Goal: Information Seeking & Learning: Find specific fact

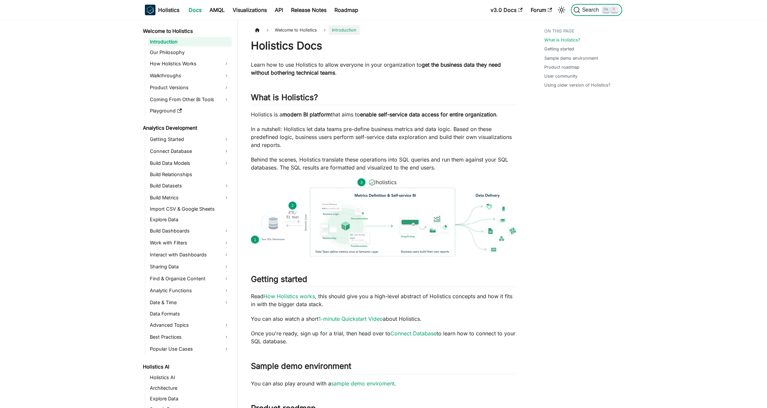
click at [598, 11] on span "Search" at bounding box center [591, 10] width 23 height 6
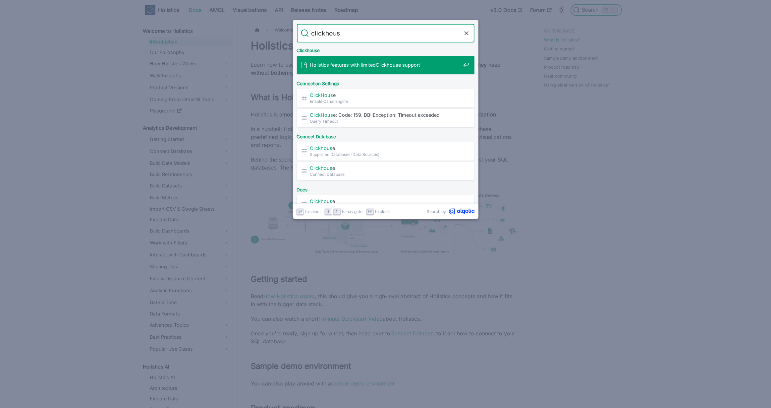
type input "clickhouse"
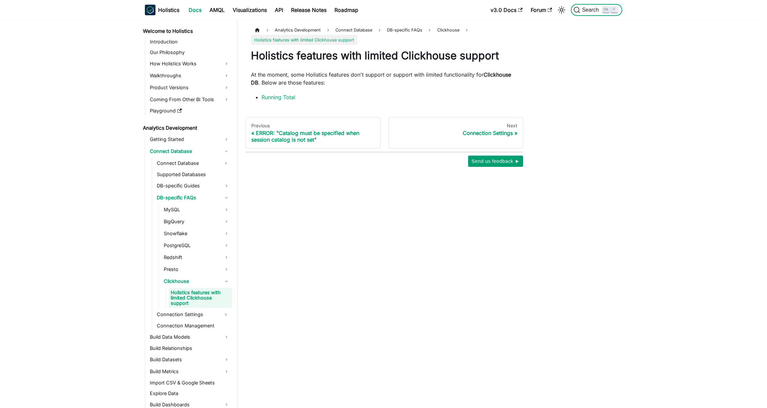
click at [608, 8] on icon "Search (Ctrl+K)" at bounding box center [606, 9] width 5 height 5
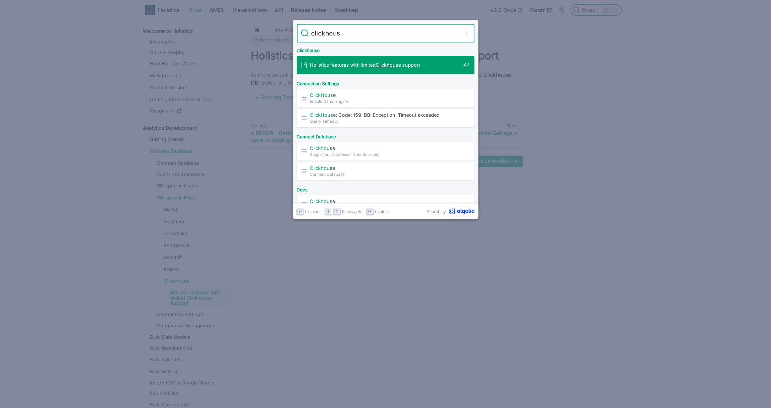
type input "clickhouse"
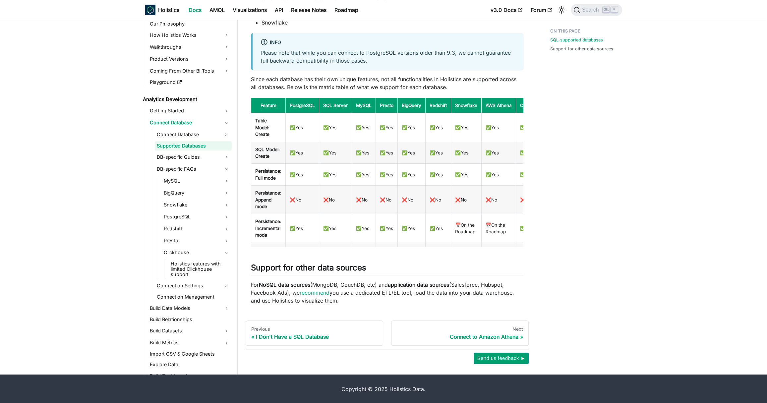
click at [567, 152] on div "SQL-supported databases Support for other data sources" at bounding box center [587, 95] width 100 height 538
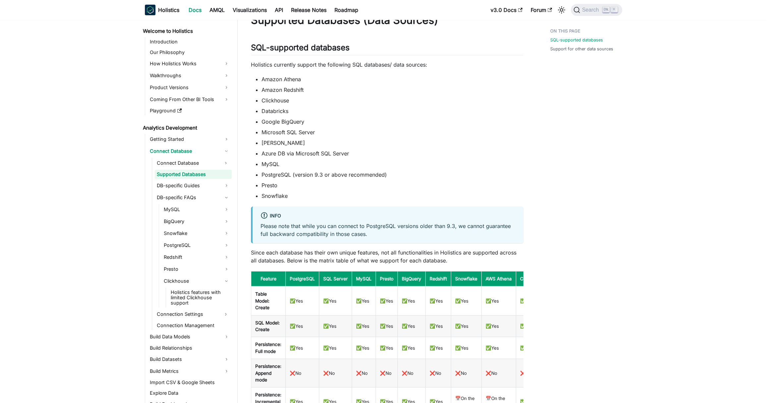
scroll to position [72, 0]
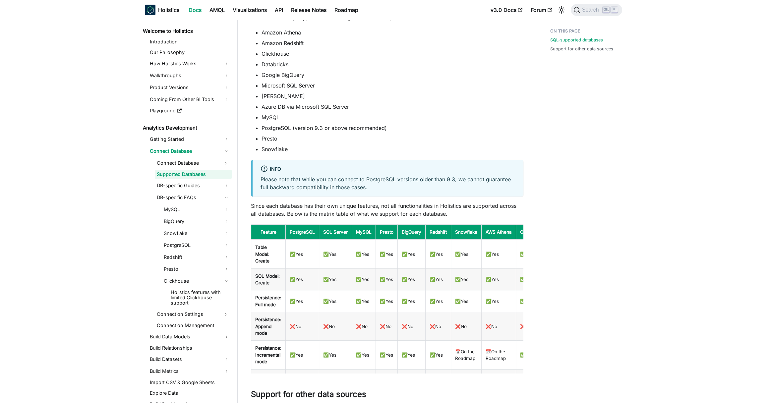
click at [544, 144] on div "SQL-supported databases Support for other data sources" at bounding box center [587, 222] width 100 height 538
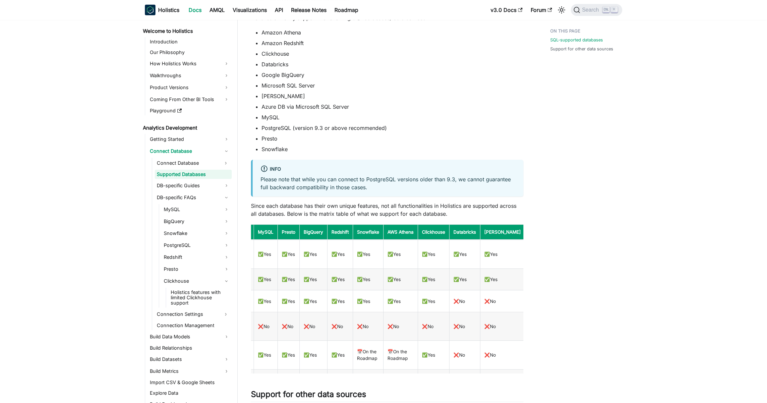
scroll to position [0, 0]
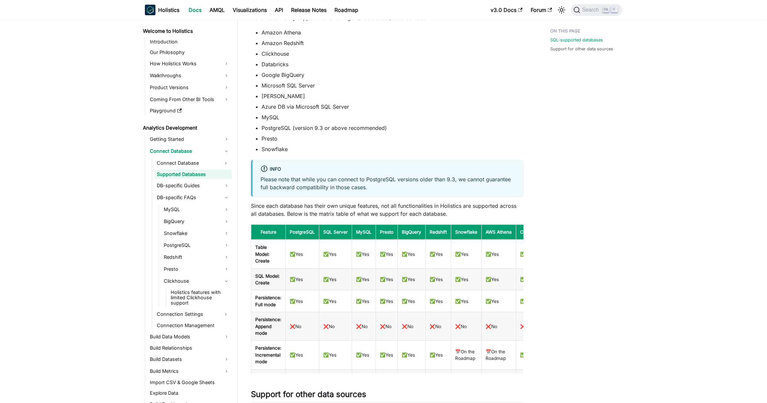
click at [562, 101] on div "SQL-supported databases Support for other data sources" at bounding box center [587, 222] width 100 height 538
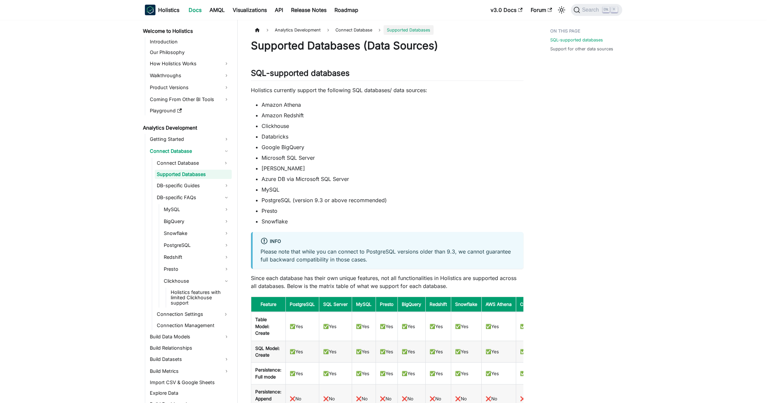
scroll to position [339, 0]
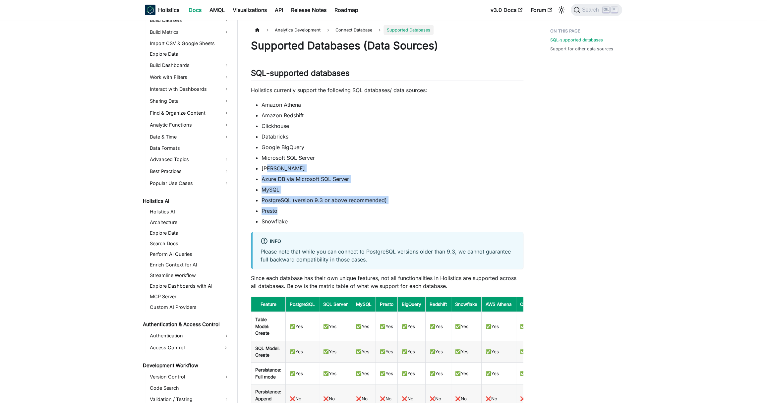
drag, startPoint x: 269, startPoint y: 167, endPoint x: 523, endPoint y: 212, distance: 257.8
click at [523, 212] on article "Analytics Development Connect Database Supported Databases On this page Support…" at bounding box center [387, 264] width 283 height 478
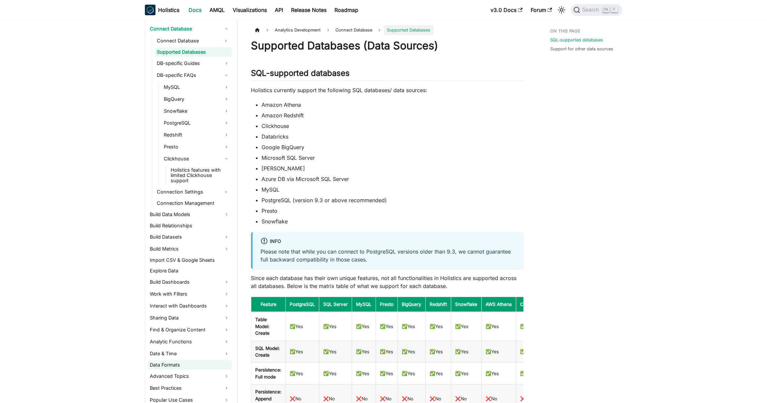
scroll to position [0, 0]
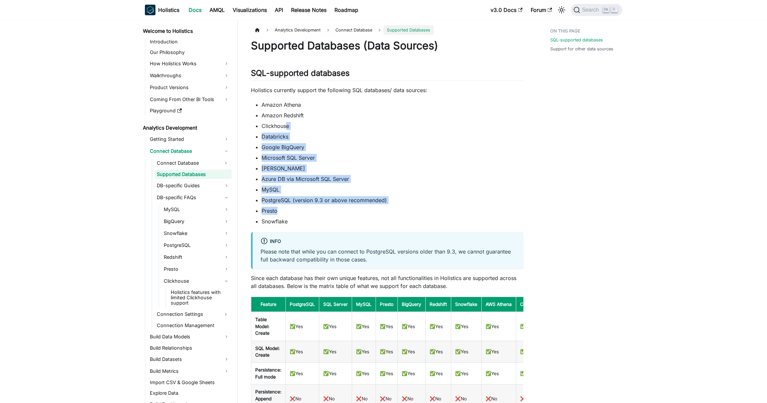
drag, startPoint x: 301, startPoint y: 145, endPoint x: 431, endPoint y: 213, distance: 146.9
click at [431, 213] on ul "Amazon Athena Amazon Redshift Clickhouse Databricks Google BigQuery Microsoft S…" at bounding box center [387, 163] width 272 height 125
click at [466, 188] on li "MySQL" at bounding box center [393, 190] width 262 height 8
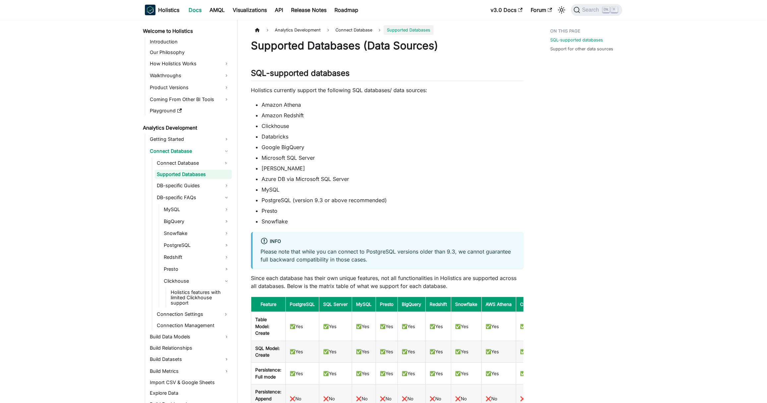
click at [568, 145] on div "SQL-supported databases Support for other data sources" at bounding box center [587, 294] width 100 height 538
click at [519, 138] on li "Databricks" at bounding box center [393, 137] width 262 height 8
